Goal: Information Seeking & Learning: Learn about a topic

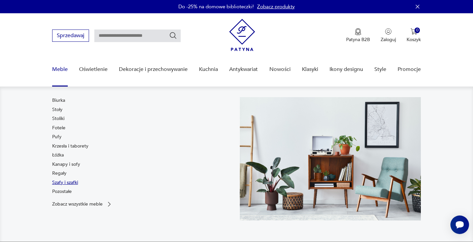
click at [74, 184] on link "Szafy i szafki" at bounding box center [65, 183] width 26 height 7
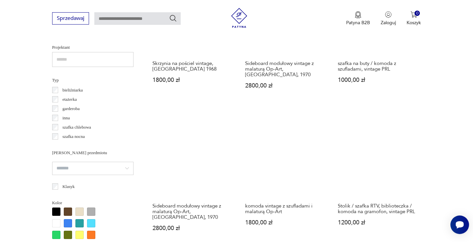
scroll to position [500, 0]
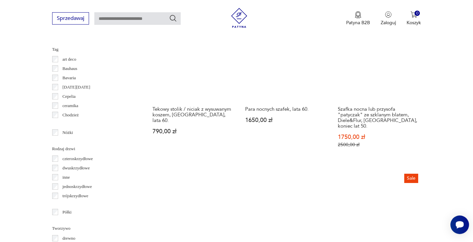
scroll to position [698, 0]
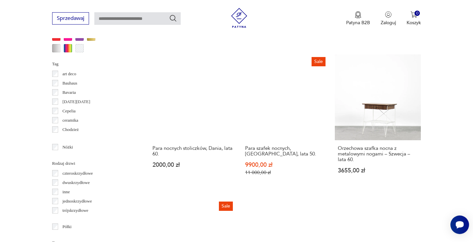
scroll to position [684, 0]
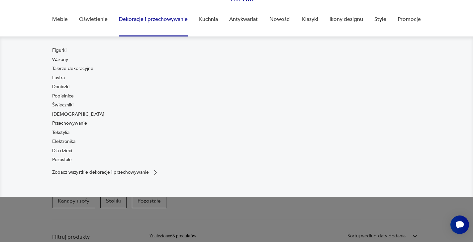
scroll to position [87, 0]
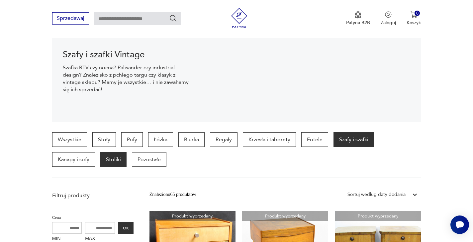
click at [100, 159] on p "Stoliki" at bounding box center [113, 159] width 26 height 15
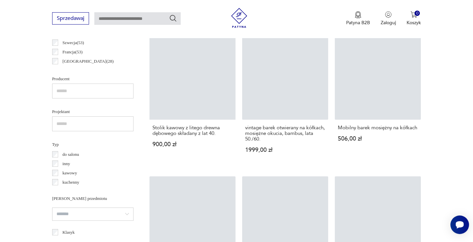
scroll to position [425, 0]
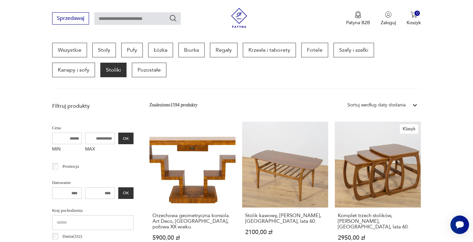
scroll to position [177, 0]
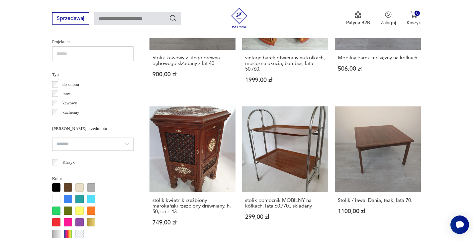
scroll to position [425, 0]
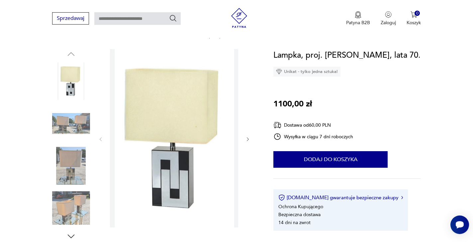
click at [78, 123] on img at bounding box center [71, 124] width 38 height 38
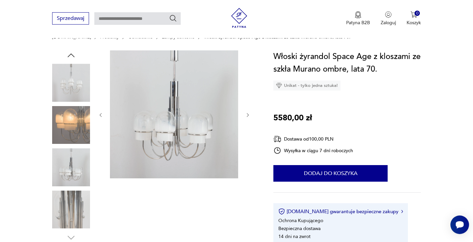
scroll to position [59, 0]
